Goal: Navigation & Orientation: Find specific page/section

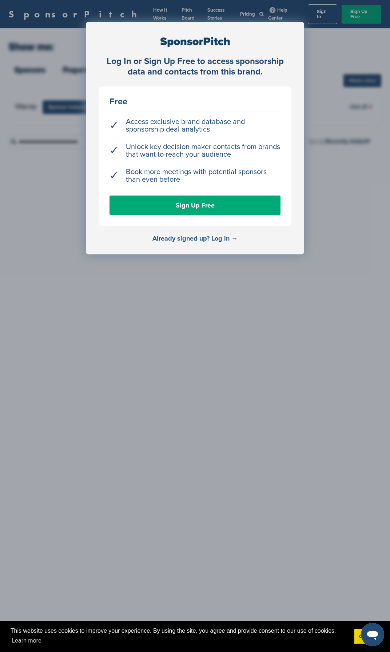
click at [199, 236] on link "Already signed up? Log in →" at bounding box center [194, 238] width 85 height 8
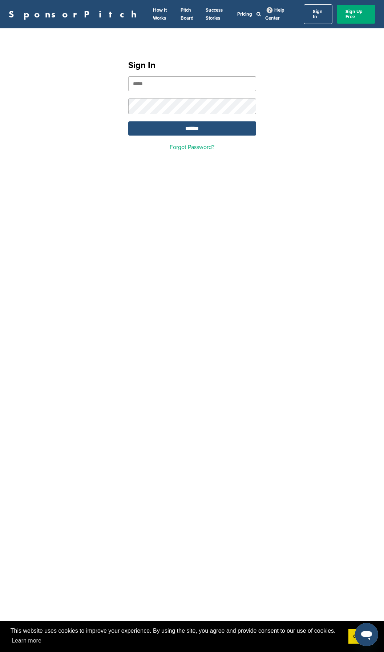
type input "**********"
click at [197, 122] on input "*******" at bounding box center [192, 128] width 128 height 14
